Goal: Find specific page/section: Find specific page/section

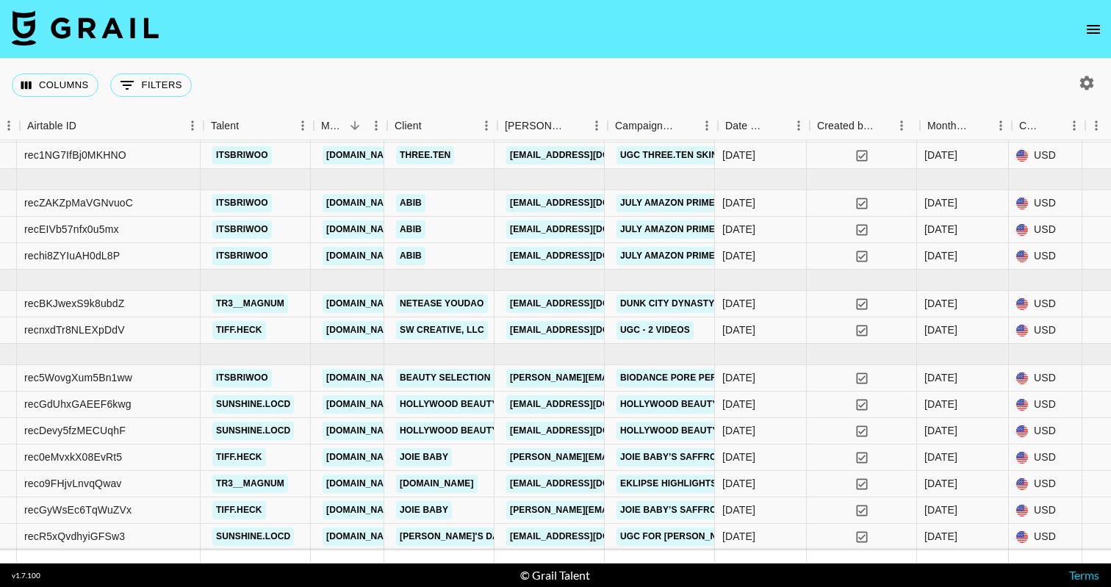
scroll to position [46, 295]
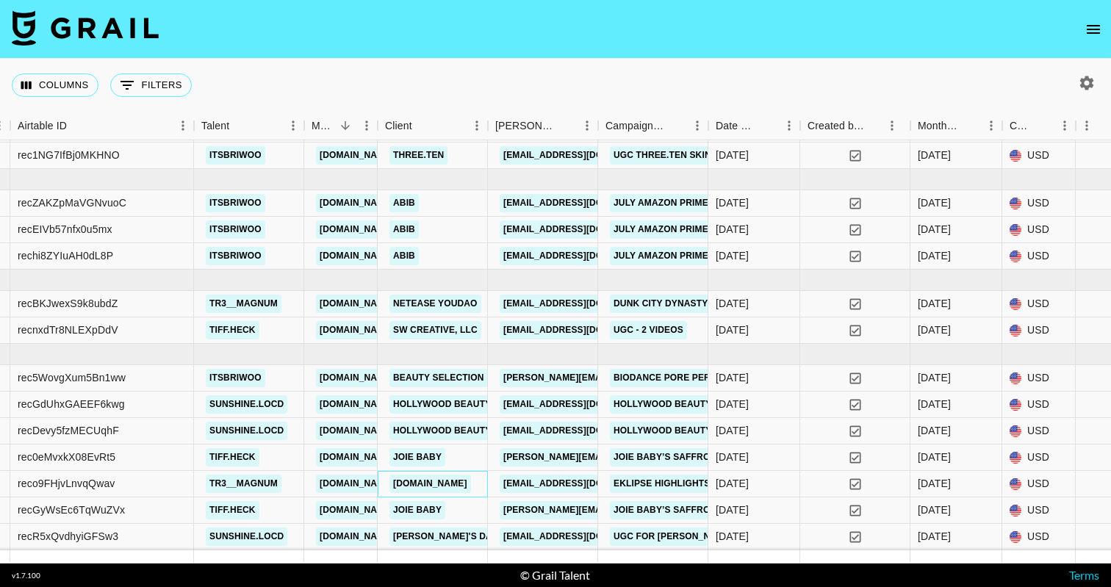
click at [404, 482] on link "Eklipse.gg" at bounding box center [431, 484] width 82 height 18
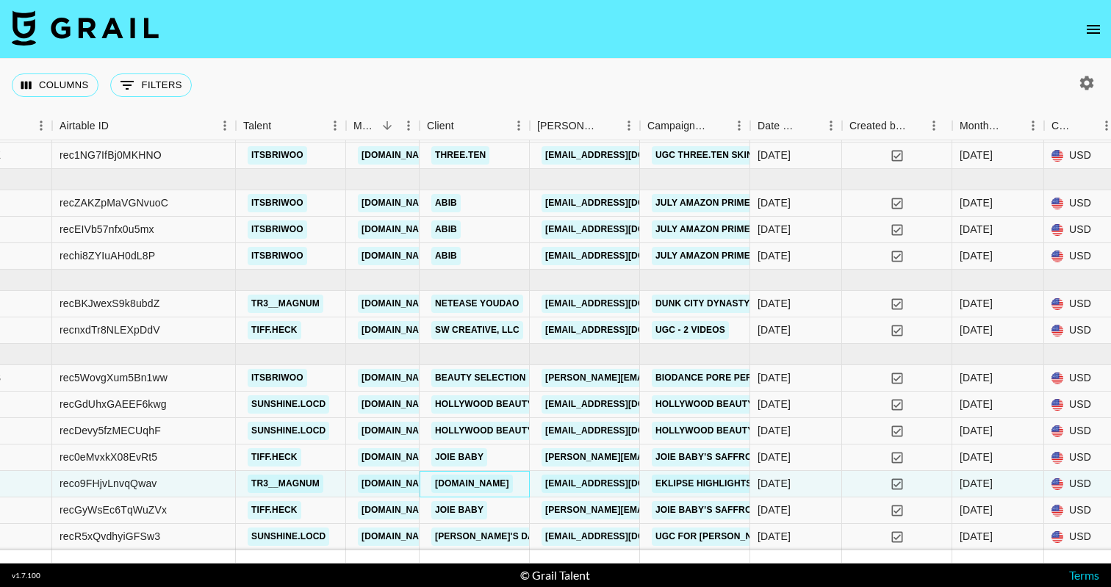
scroll to position [46, 253]
click at [481, 307] on link "NetEase YouDao" at bounding box center [478, 304] width 92 height 18
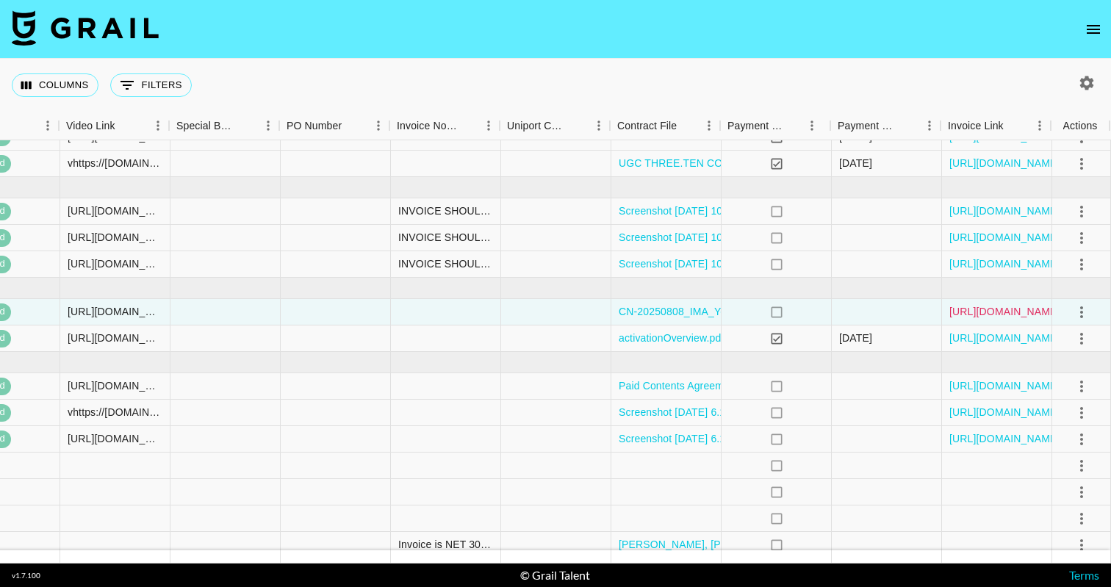
scroll to position [37, 1715]
click at [984, 316] on link "https://in.xero.com/vfm8ZVA0fnb56d6k4tFGarnhhDJXkT1FAmnUGdc5" at bounding box center [1005, 311] width 111 height 15
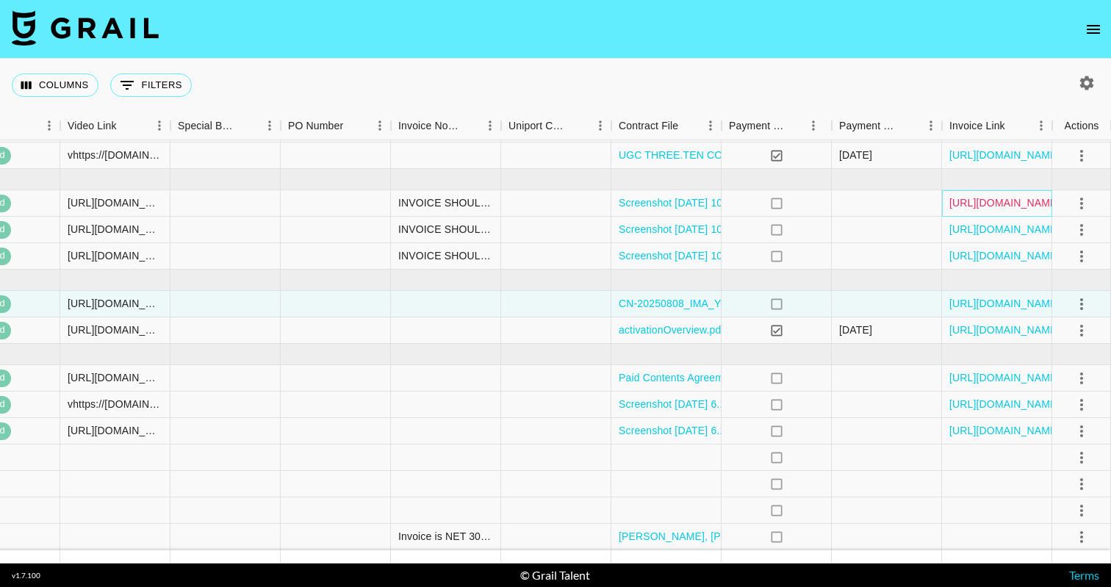
scroll to position [46, 1715]
click at [991, 201] on link "https://in.xero.com/isAWZKdDzrIstnz8Hs93ADZfbsIVgjnS74VFYw6U" at bounding box center [1005, 203] width 111 height 15
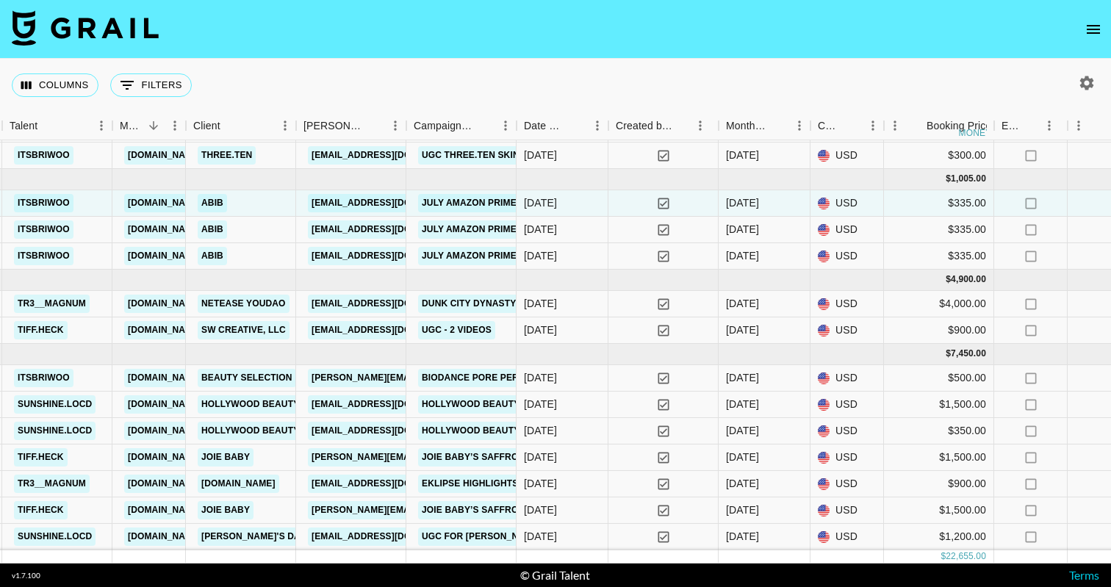
scroll to position [46, 487]
click at [248, 405] on link "Hollywood Beauty" at bounding box center [250, 404] width 105 height 18
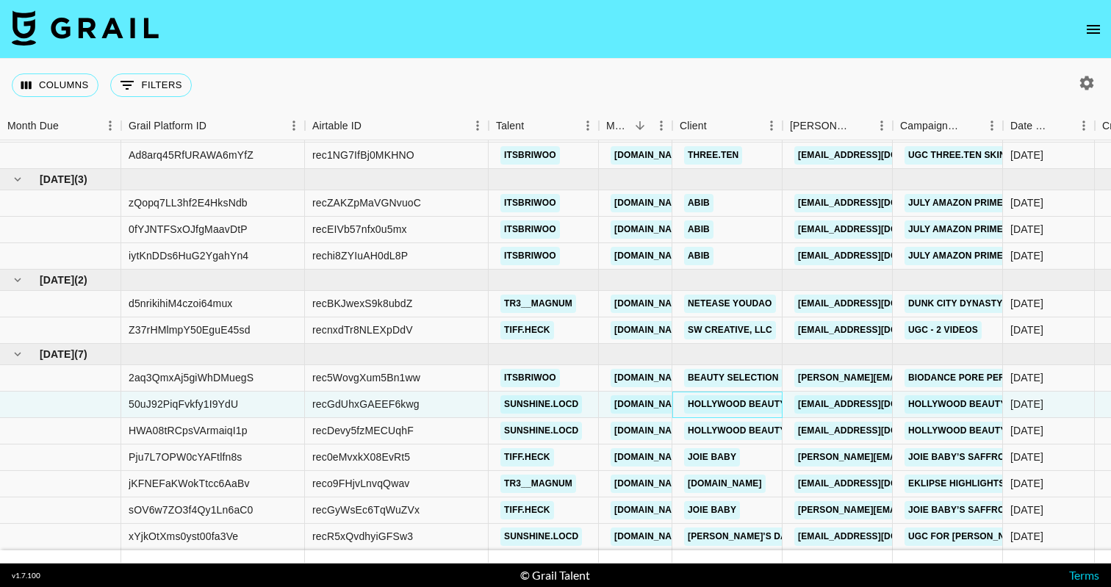
scroll to position [46, 0]
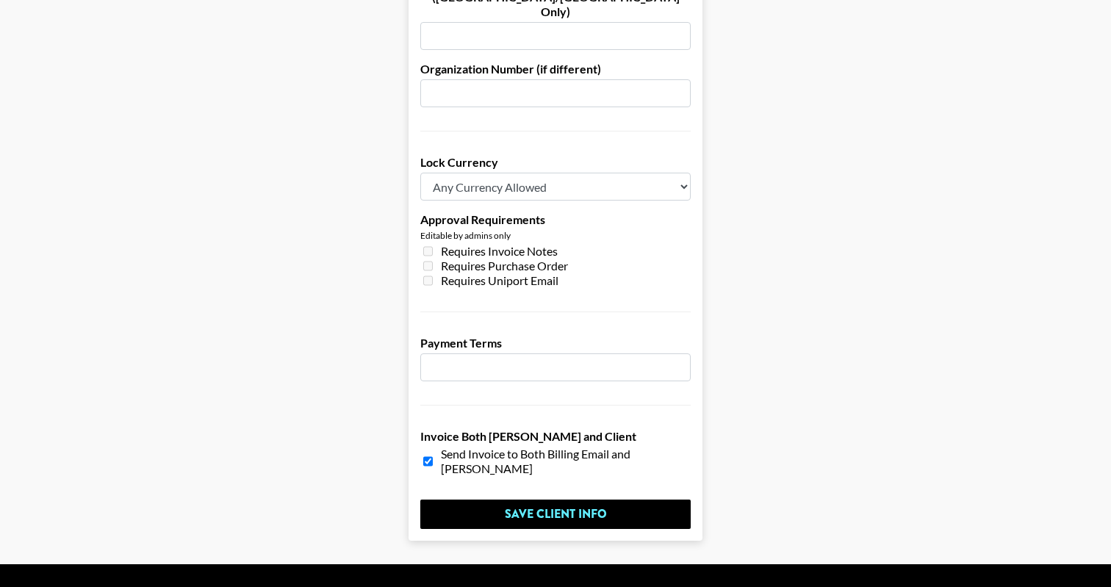
scroll to position [138, 0]
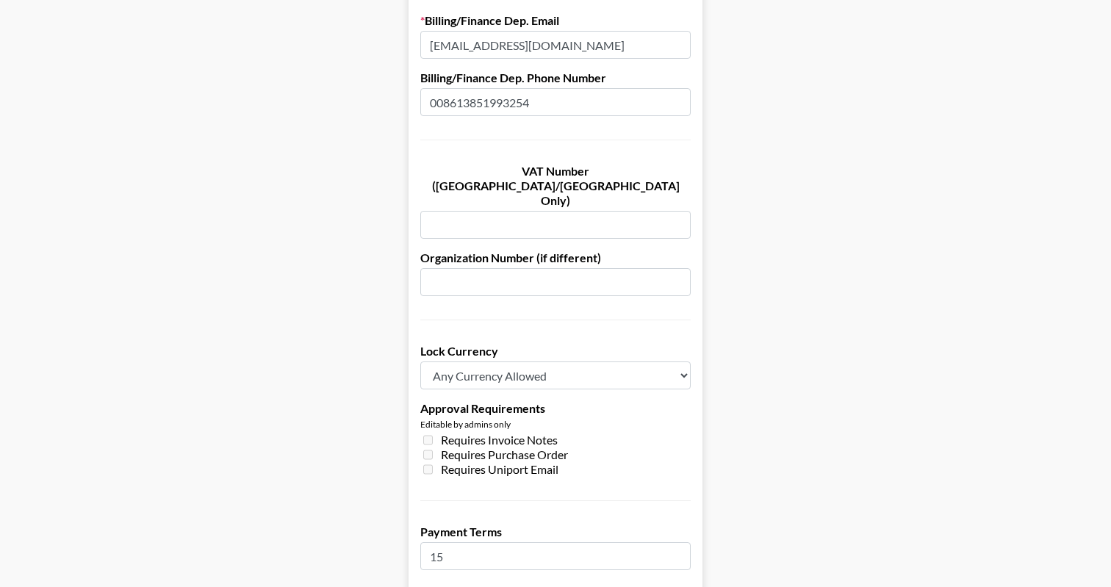
scroll to position [151, 0]
